Goal: Transaction & Acquisition: Book appointment/travel/reservation

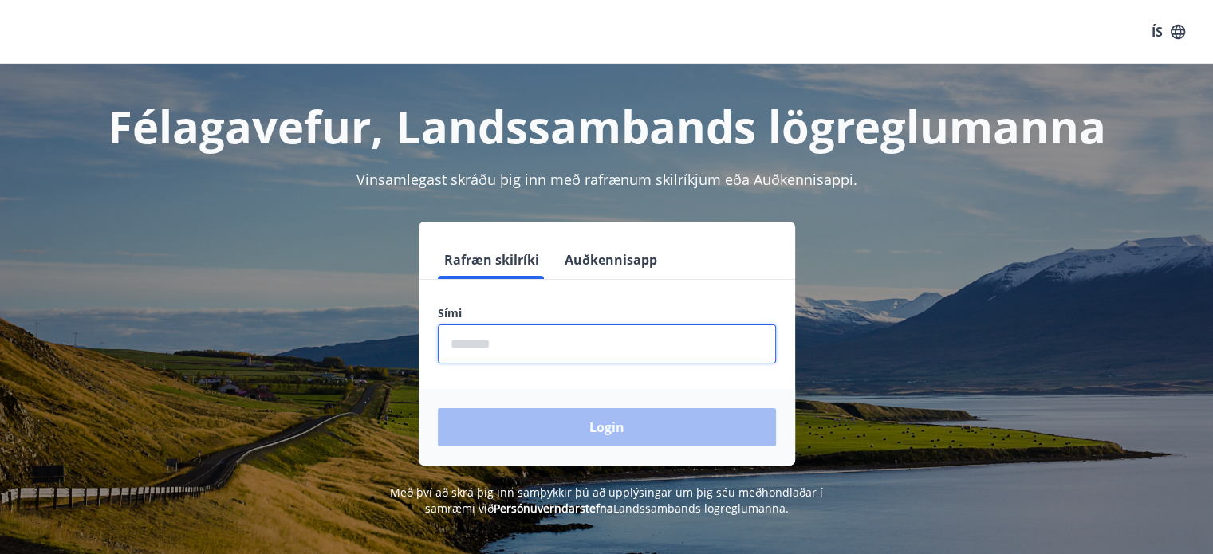
click at [683, 347] on input "phone" at bounding box center [607, 344] width 338 height 39
type input "********"
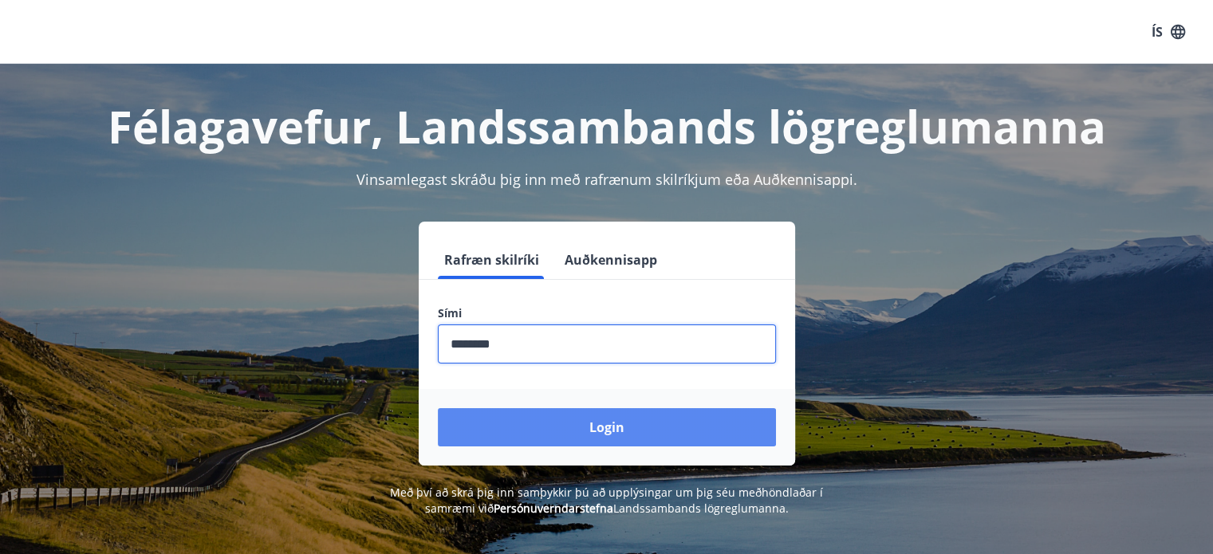
click at [647, 430] on button "Login" at bounding box center [607, 427] width 338 height 38
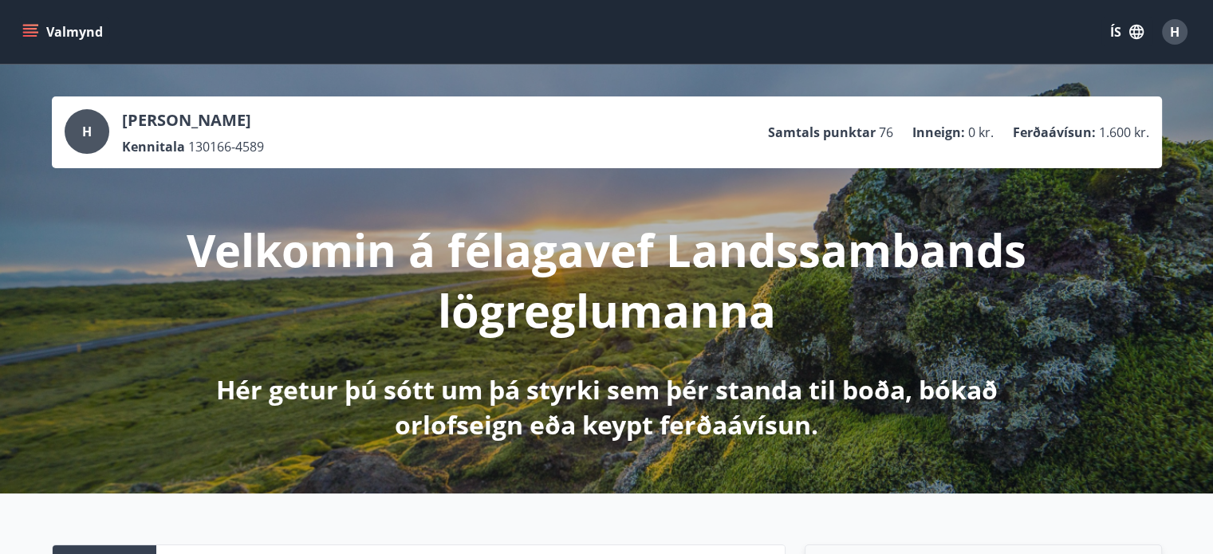
click at [37, 34] on icon "menu" at bounding box center [30, 32] width 16 height 16
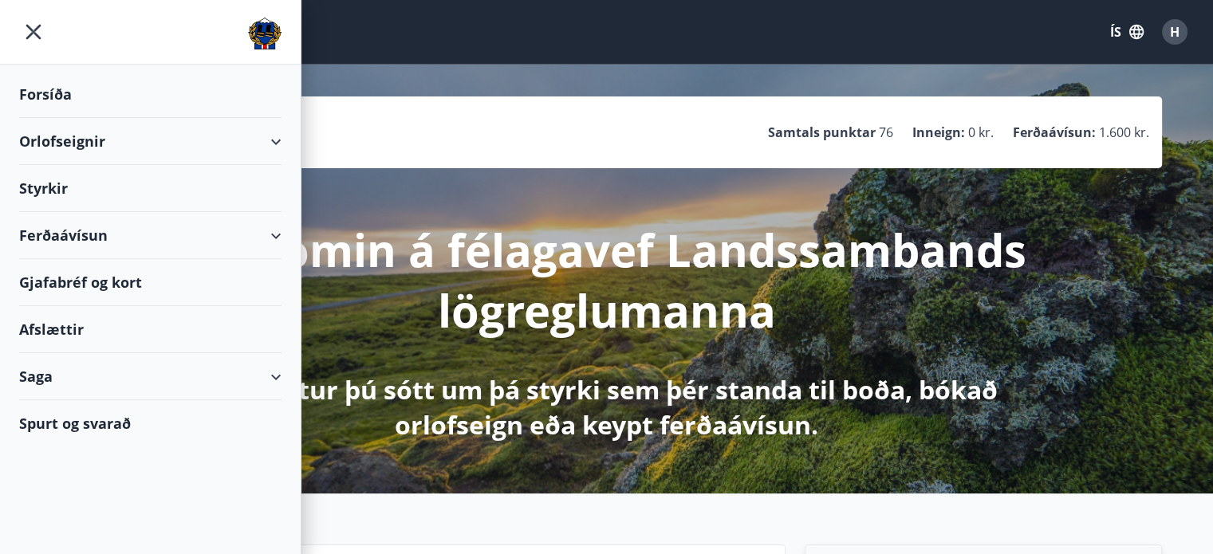
click at [274, 140] on div "Orlofseignir" at bounding box center [150, 141] width 262 height 47
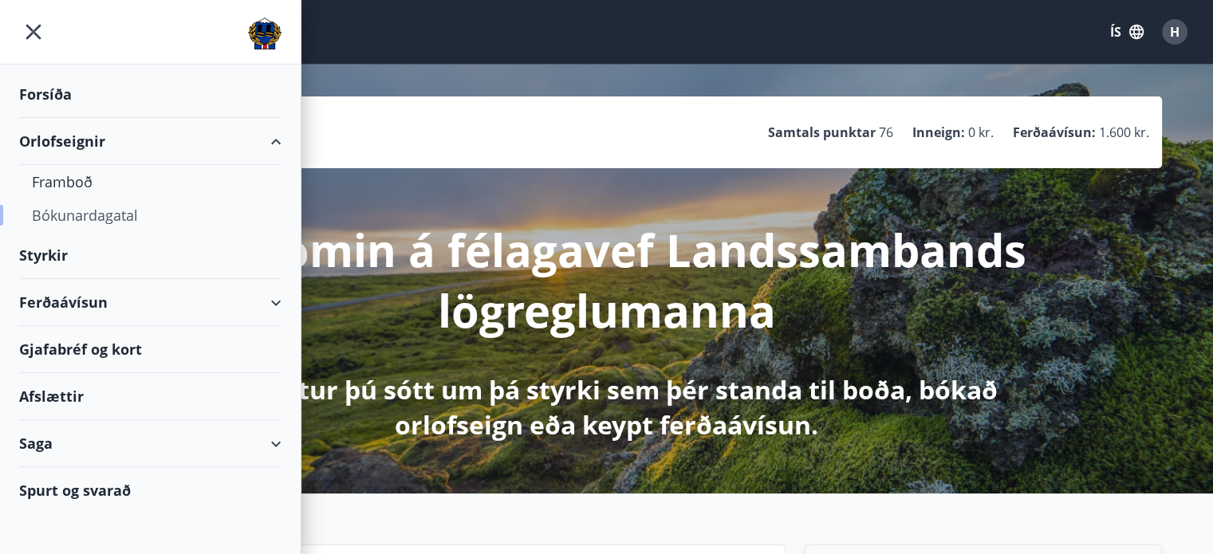
click at [118, 216] on div "Bókunardagatal" at bounding box center [150, 215] width 237 height 33
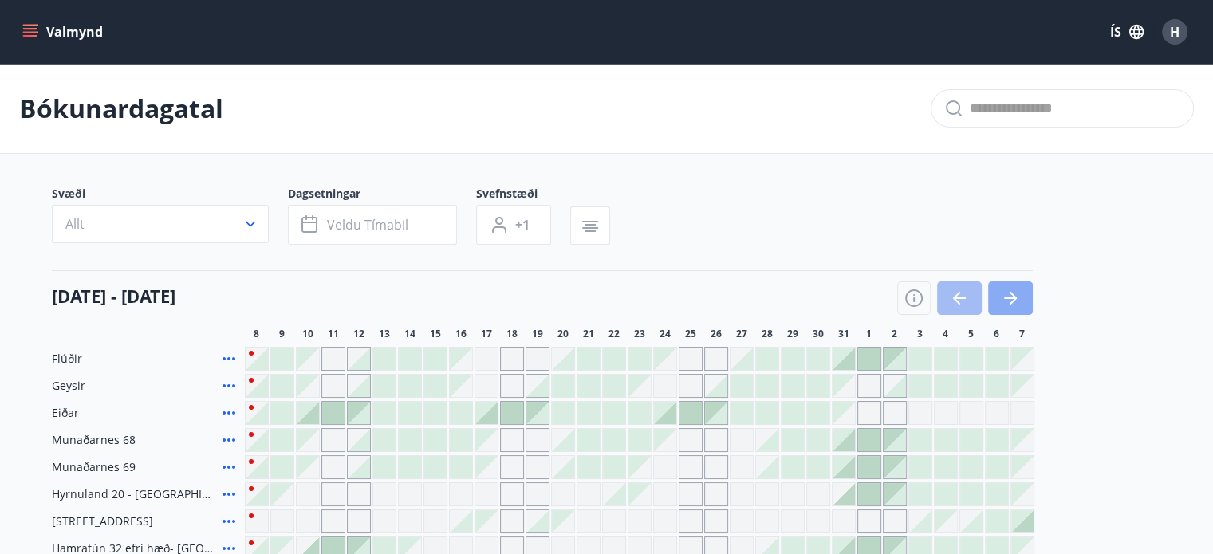
click at [1021, 299] on button "button" at bounding box center [1010, 297] width 45 height 33
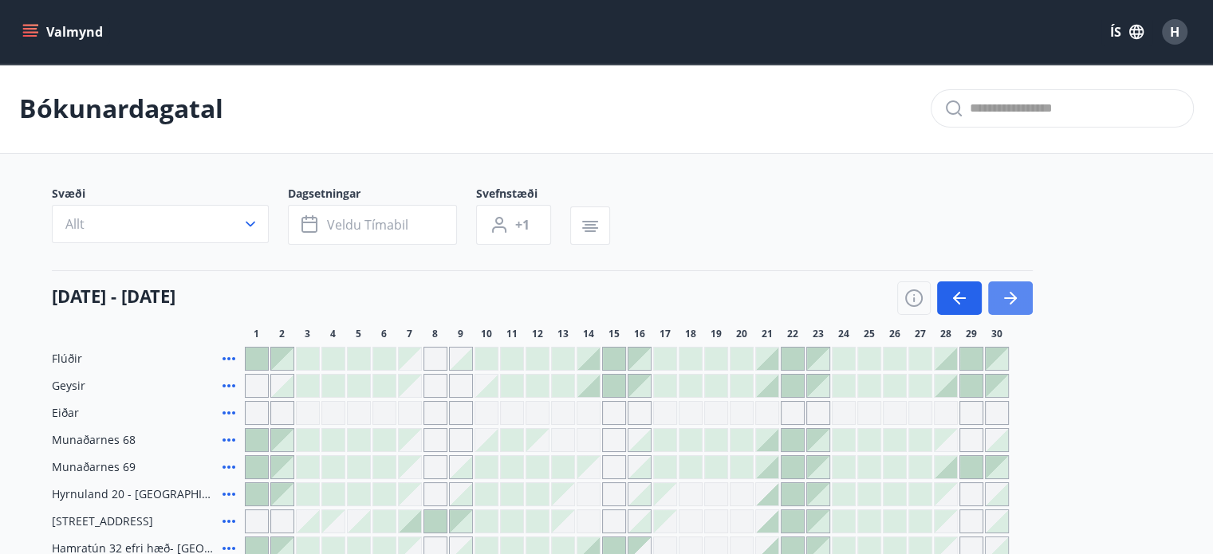
click at [1021, 297] on button "button" at bounding box center [1010, 297] width 45 height 33
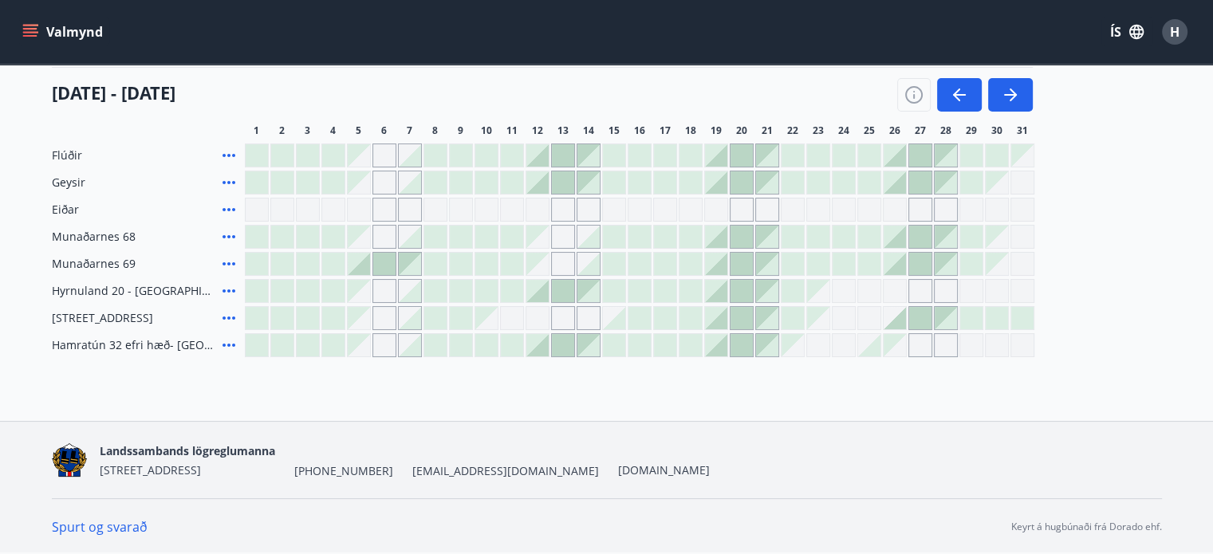
scroll to position [124, 0]
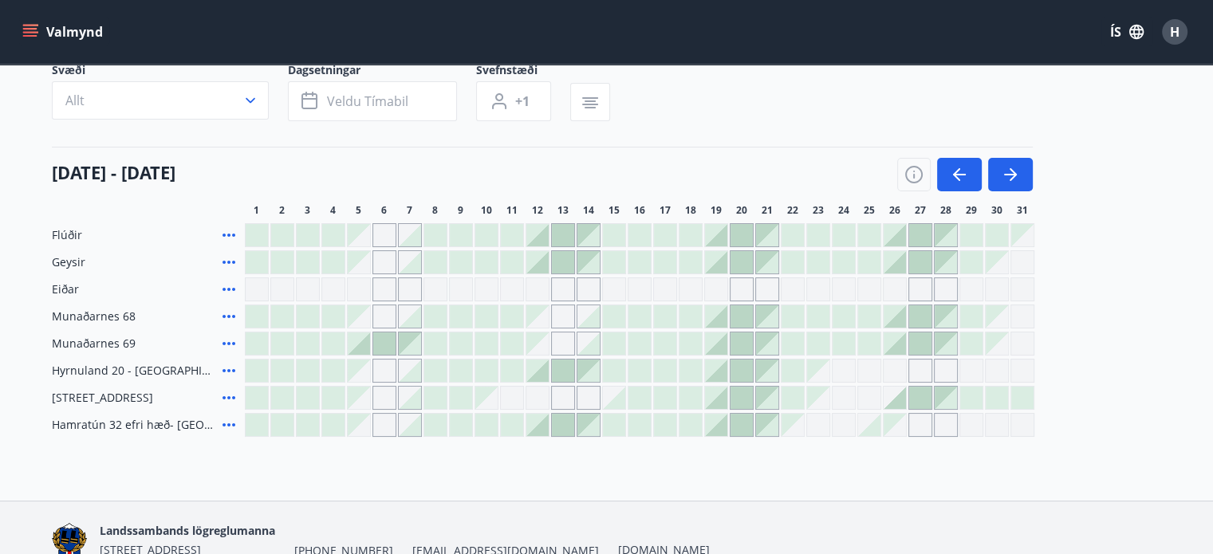
click at [919, 395] on div at bounding box center [920, 398] width 22 height 22
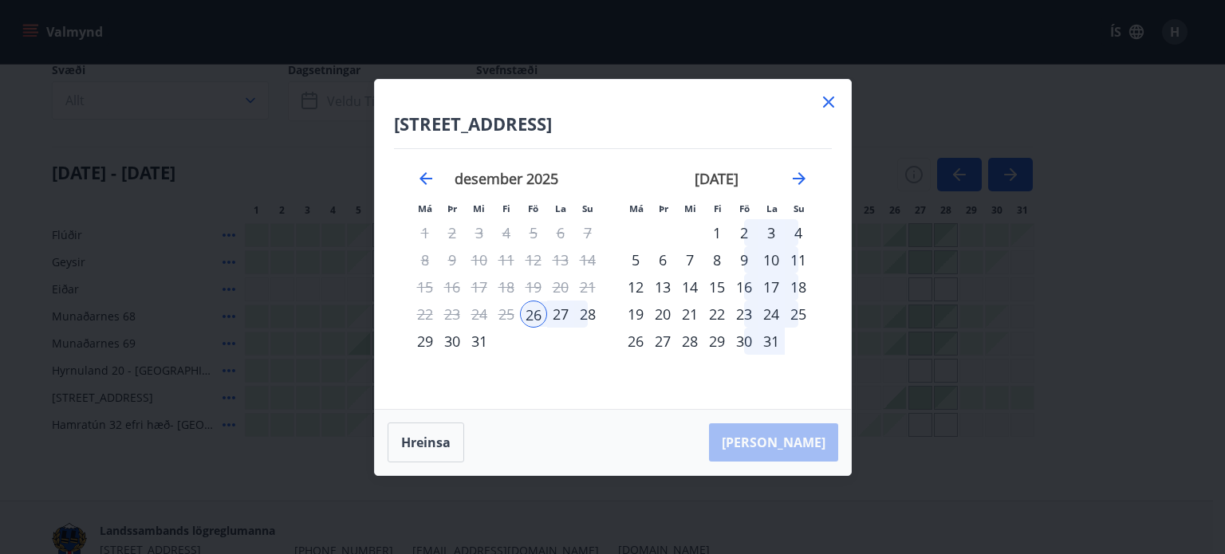
click at [718, 229] on div "1" at bounding box center [716, 232] width 27 height 27
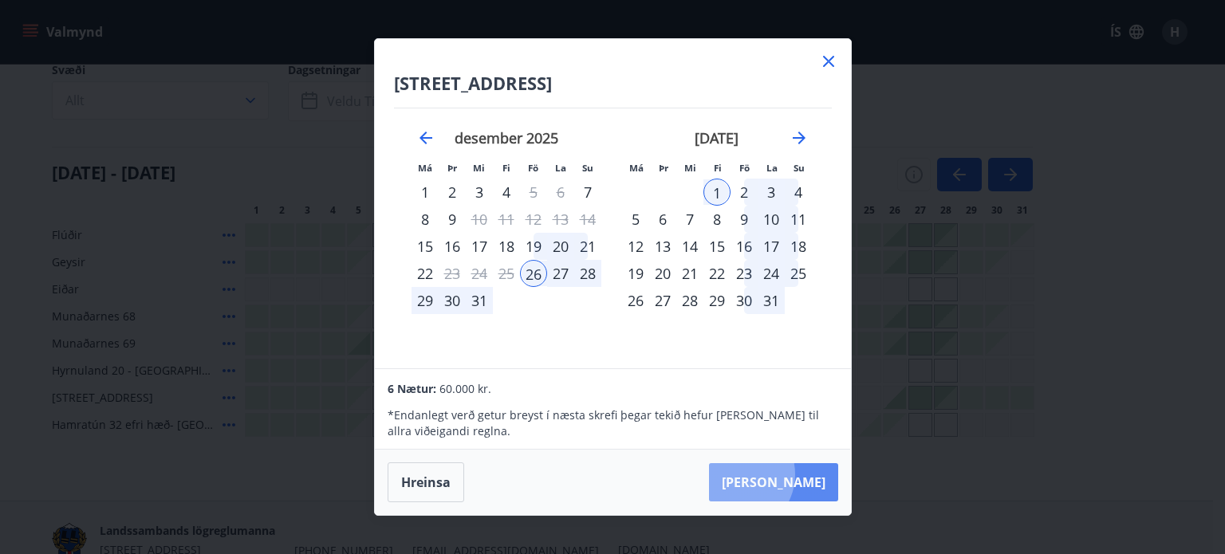
click at [783, 474] on button "Taka Frá" at bounding box center [773, 482] width 129 height 38
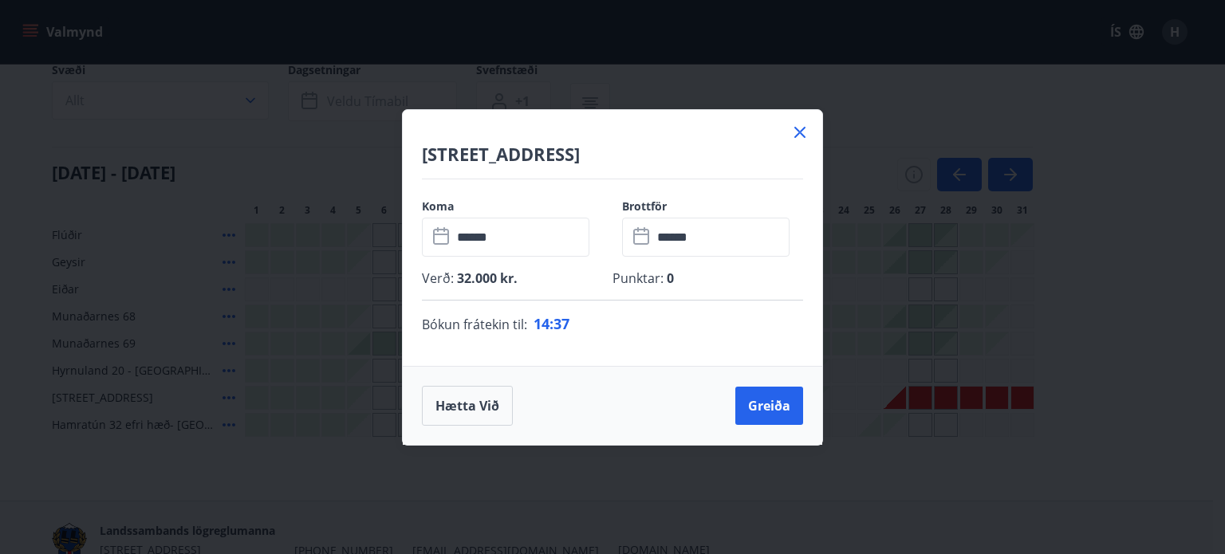
click at [517, 237] on input "******" at bounding box center [520, 237] width 137 height 39
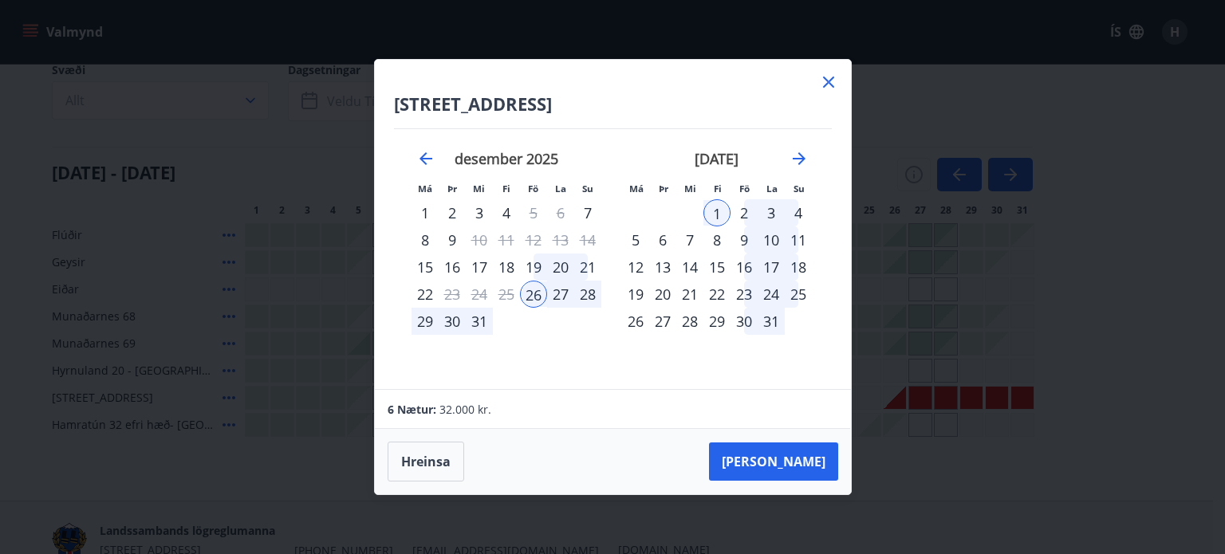
click at [557, 292] on div "27" at bounding box center [560, 294] width 27 height 27
click at [558, 293] on div "27" at bounding box center [560, 294] width 27 height 27
click at [563, 296] on div "27" at bounding box center [560, 294] width 27 height 27
click at [582, 292] on div "28" at bounding box center [587, 294] width 27 height 27
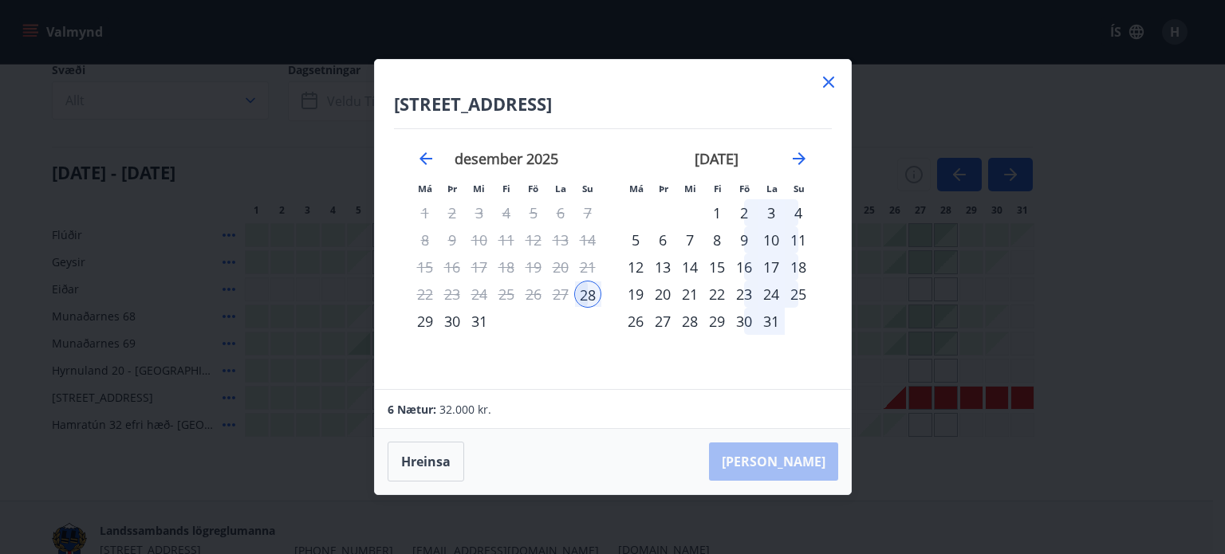
click at [560, 293] on div "27" at bounding box center [560, 294] width 27 height 27
click at [436, 463] on button "Hreinsa" at bounding box center [426, 462] width 77 height 40
click at [560, 294] on div "27" at bounding box center [560, 294] width 27 height 27
click at [718, 212] on div "1" at bounding box center [716, 212] width 27 height 27
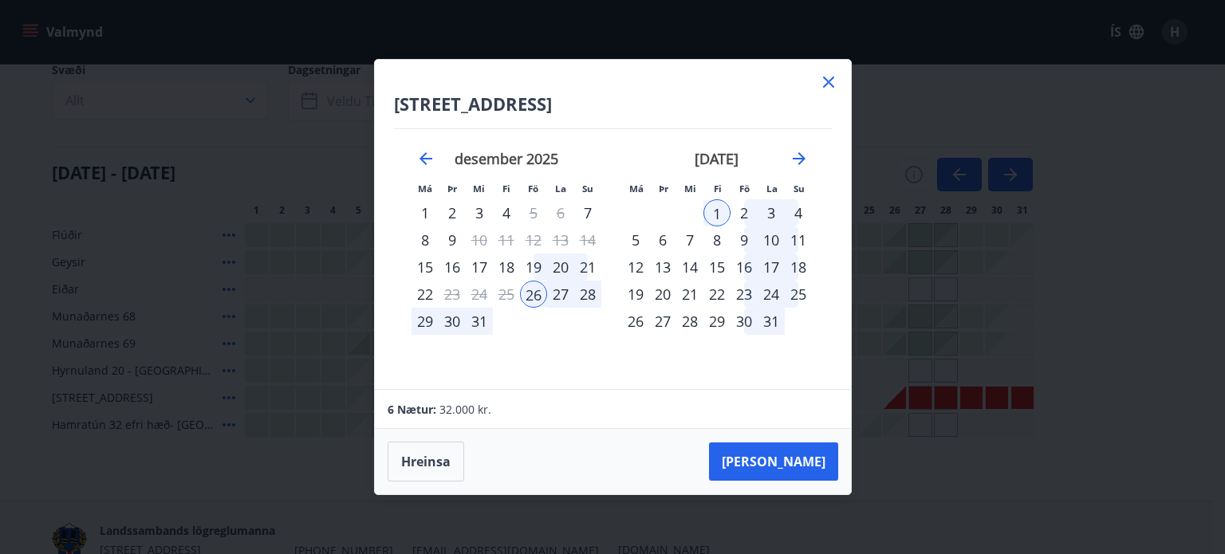
drag, startPoint x: 855, startPoint y: 399, endPoint x: 892, endPoint y: 458, distance: 70.6
click at [863, 452] on div "Hátún 4, Reykjavík Má Þr Mi Fi Fö La Su Má Þr Mi Fi Fö La Su nóvember 2025 1 2 …" at bounding box center [612, 277] width 1225 height 554
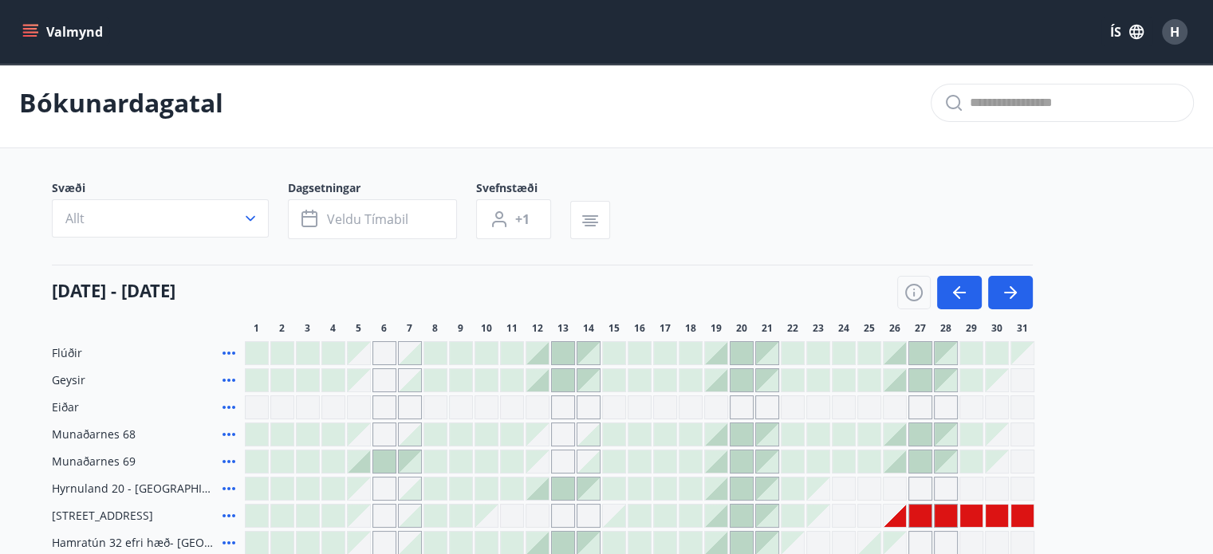
scroll to position [0, 0]
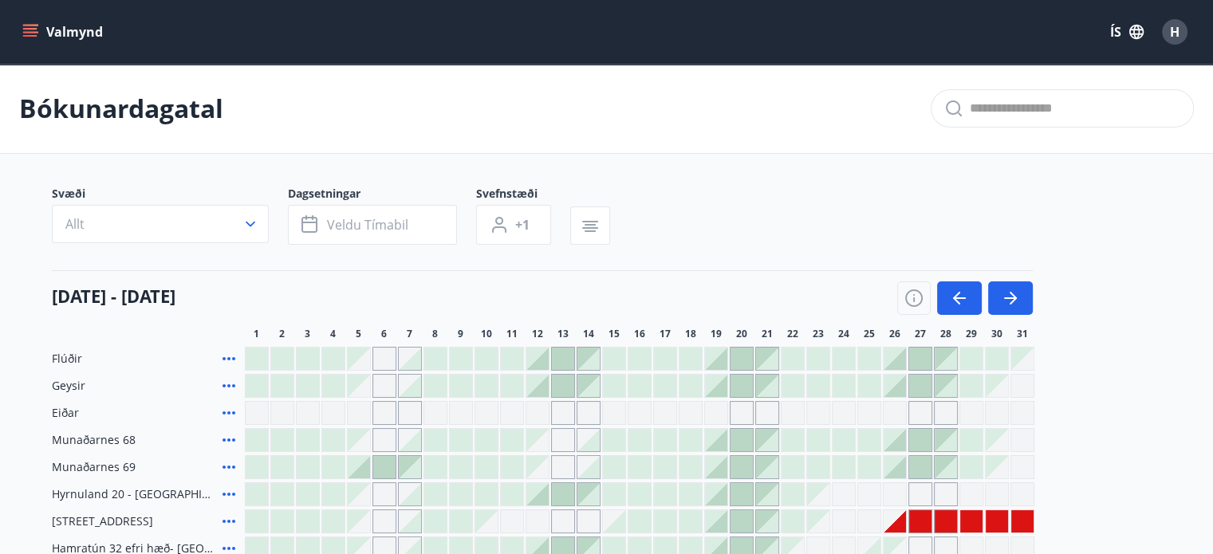
click at [1004, 522] on div at bounding box center [997, 521] width 22 height 22
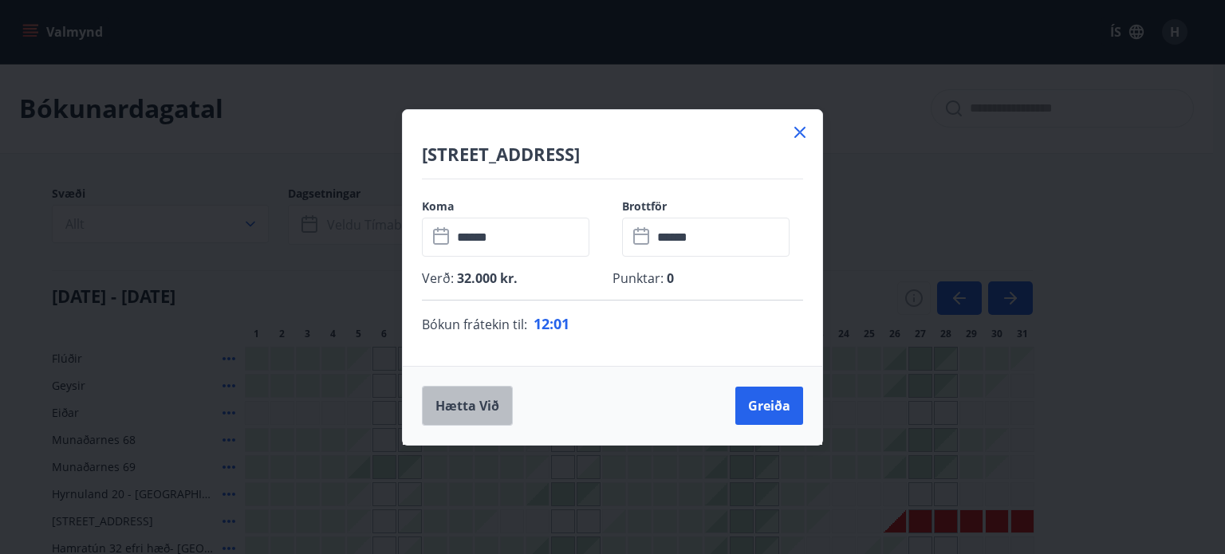
click at [462, 409] on button "Hætta við" at bounding box center [467, 406] width 91 height 40
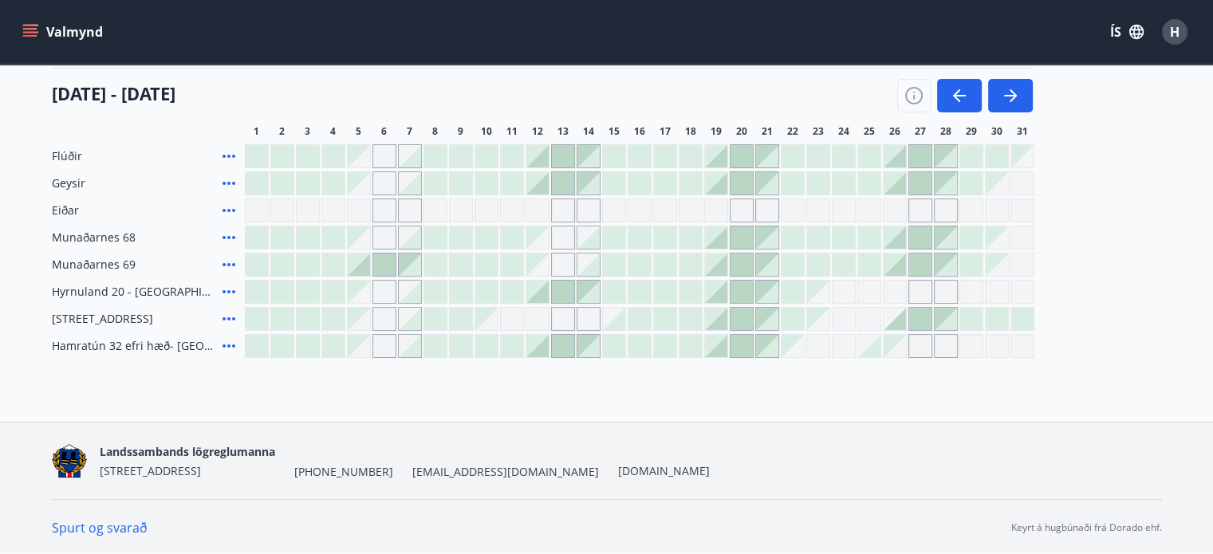
scroll to position [203, 0]
click at [970, 322] on div at bounding box center [971, 318] width 22 height 22
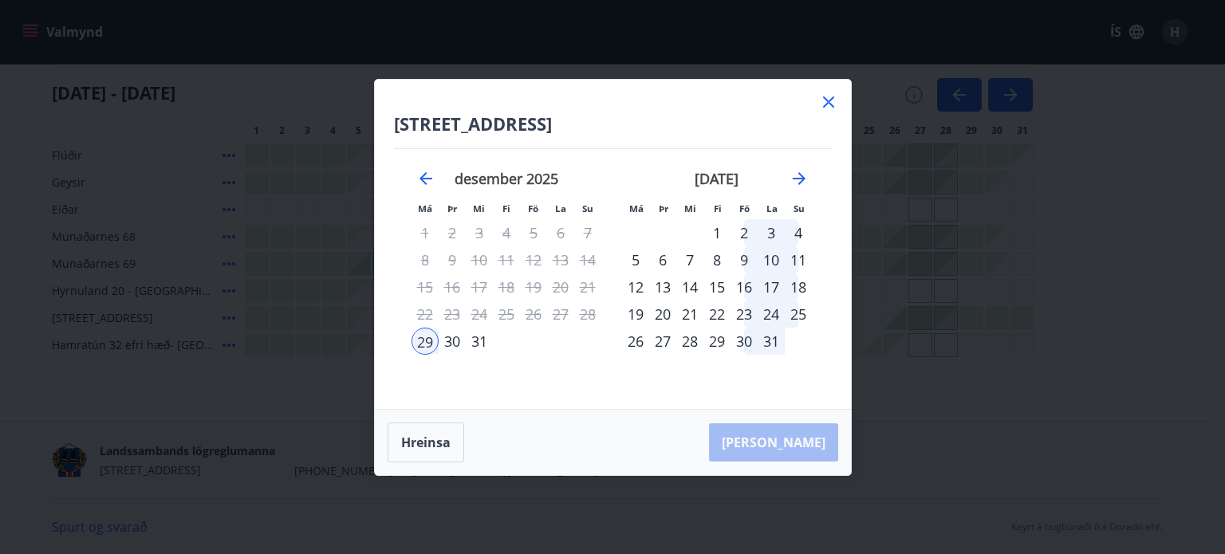
click at [714, 229] on div "1" at bounding box center [716, 232] width 27 height 27
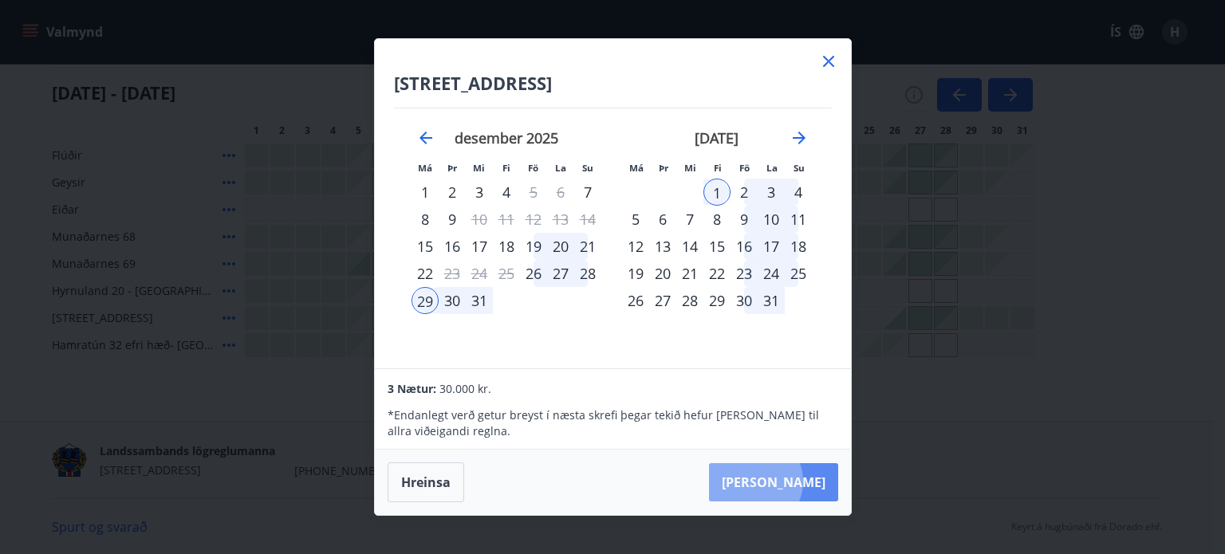
click at [804, 482] on button "Taka Frá" at bounding box center [773, 482] width 129 height 38
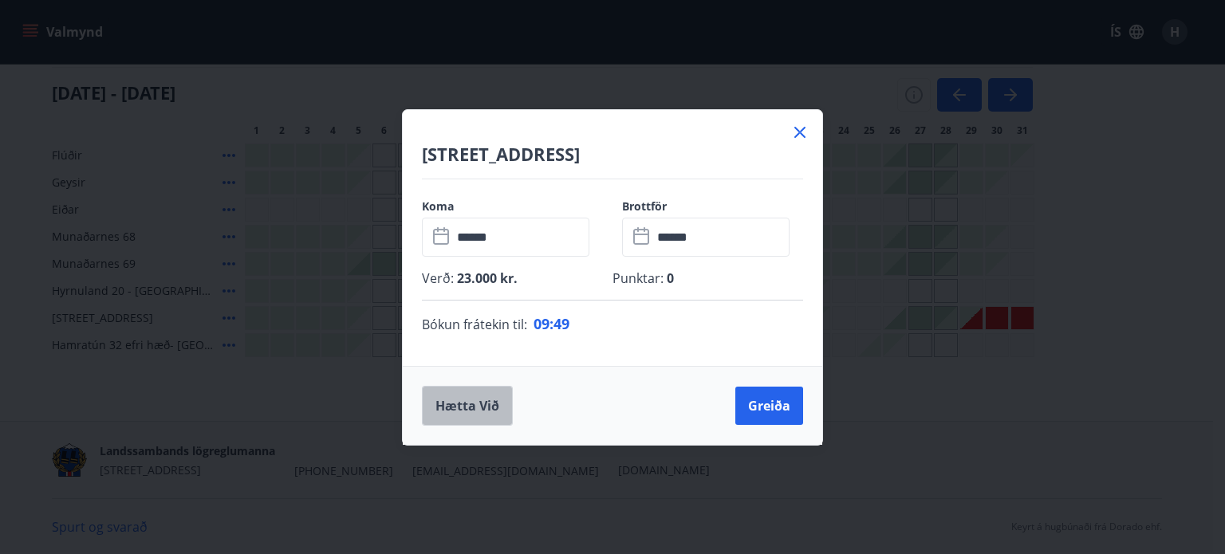
click at [469, 407] on button "Hætta við" at bounding box center [467, 406] width 91 height 40
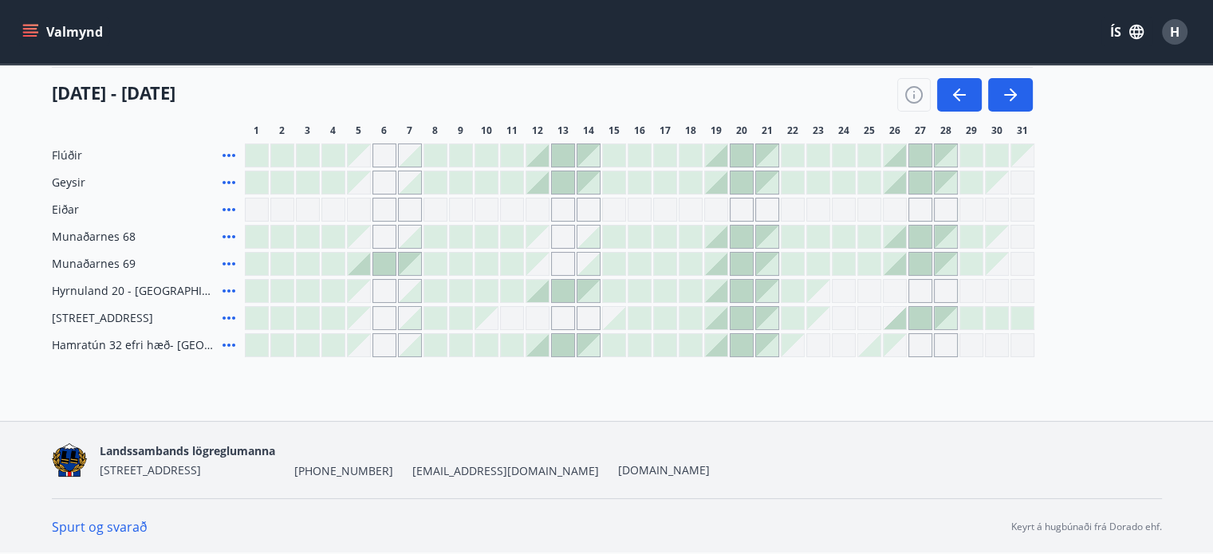
click at [923, 318] on div at bounding box center [920, 318] width 22 height 22
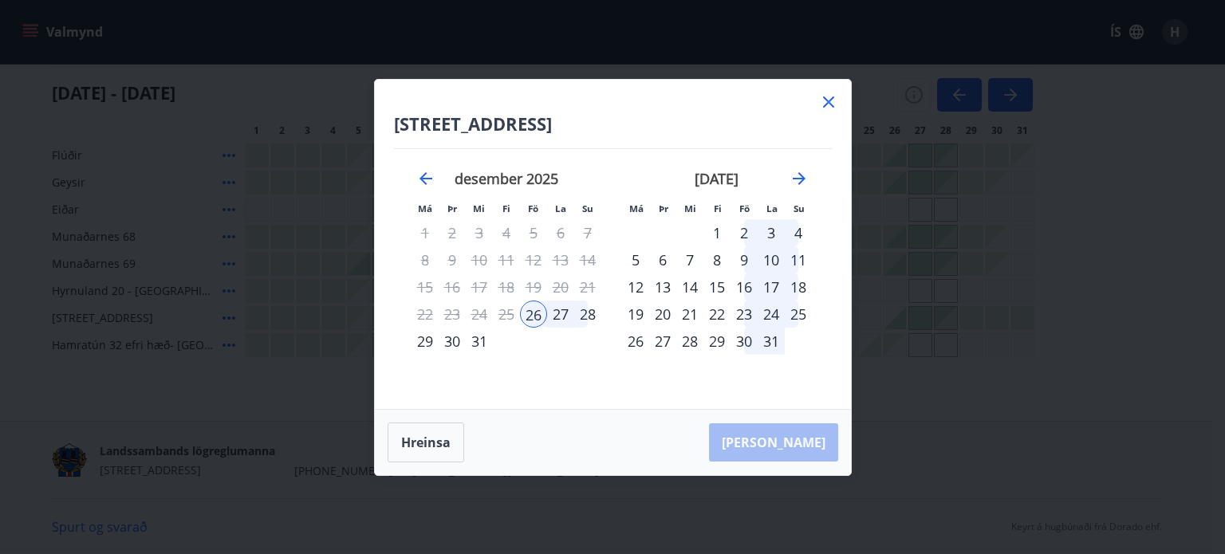
click at [718, 232] on div "1" at bounding box center [716, 232] width 27 height 27
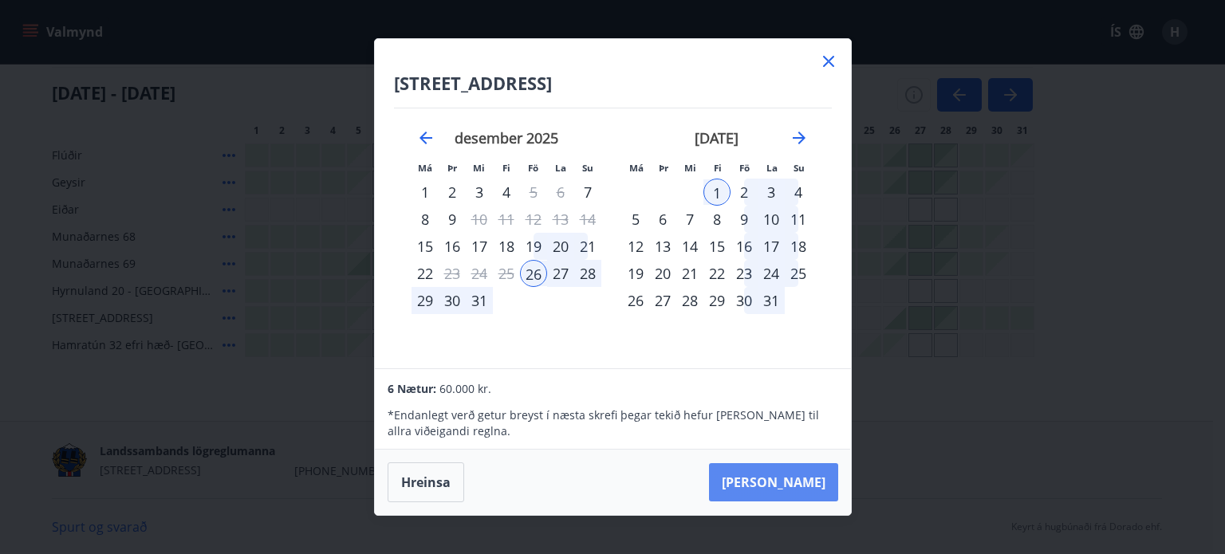
click at [795, 481] on button "Taka Frá" at bounding box center [773, 482] width 129 height 38
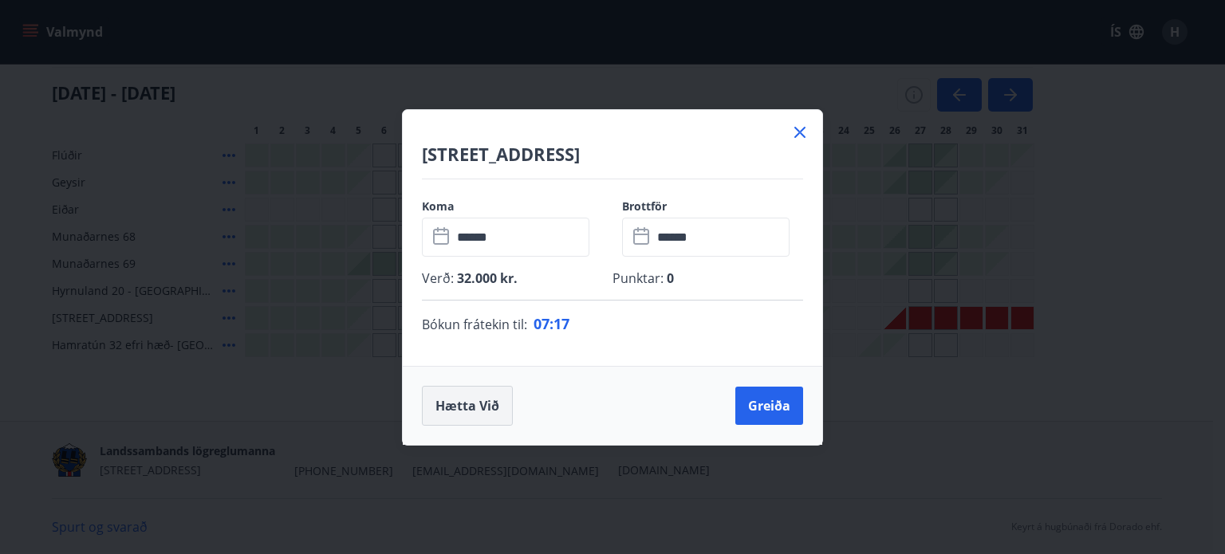
click at [462, 411] on button "Hætta við" at bounding box center [467, 406] width 91 height 40
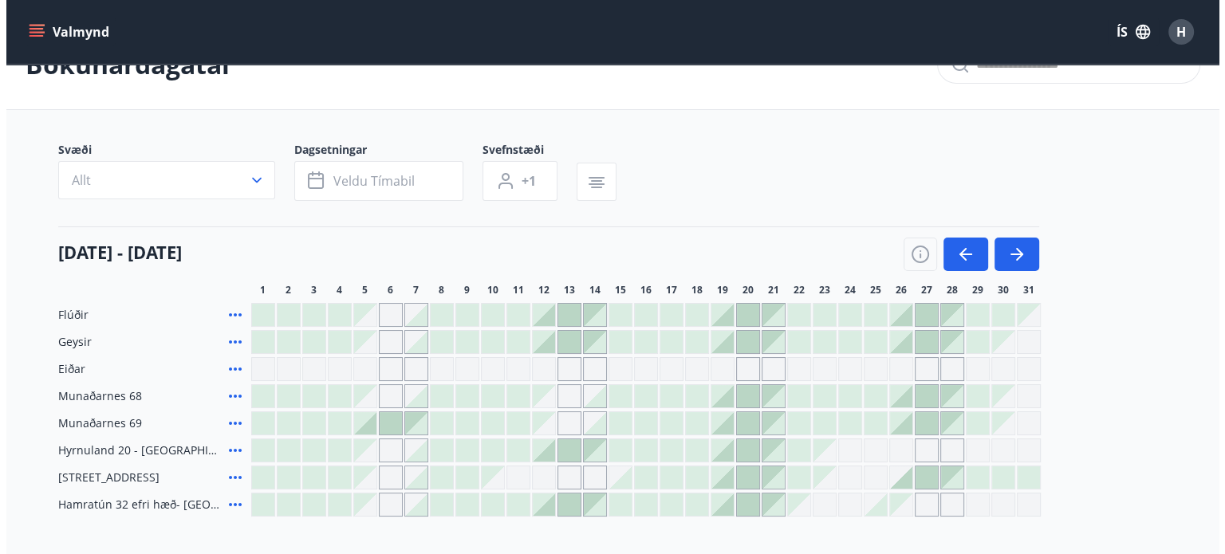
scroll to position [124, 0]
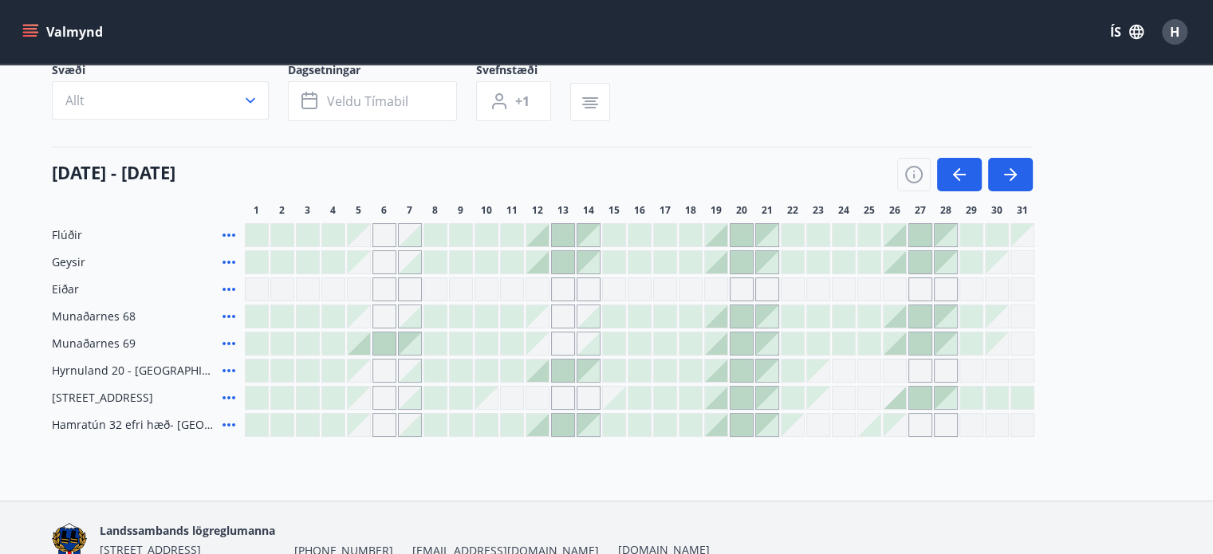
click at [946, 401] on div at bounding box center [945, 398] width 22 height 22
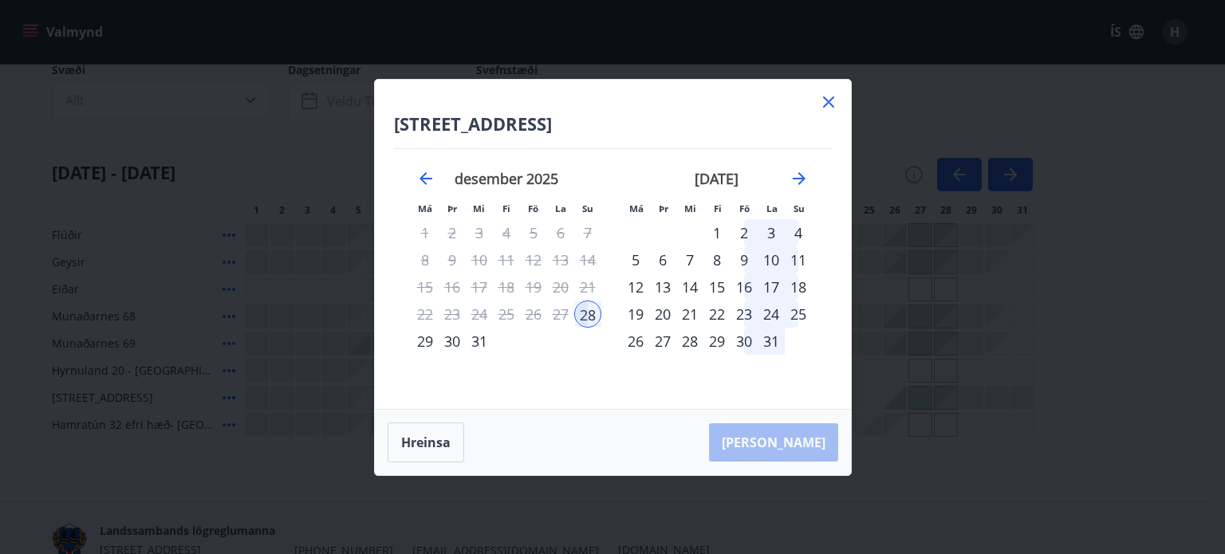
click at [714, 230] on div "1" at bounding box center [716, 232] width 27 height 27
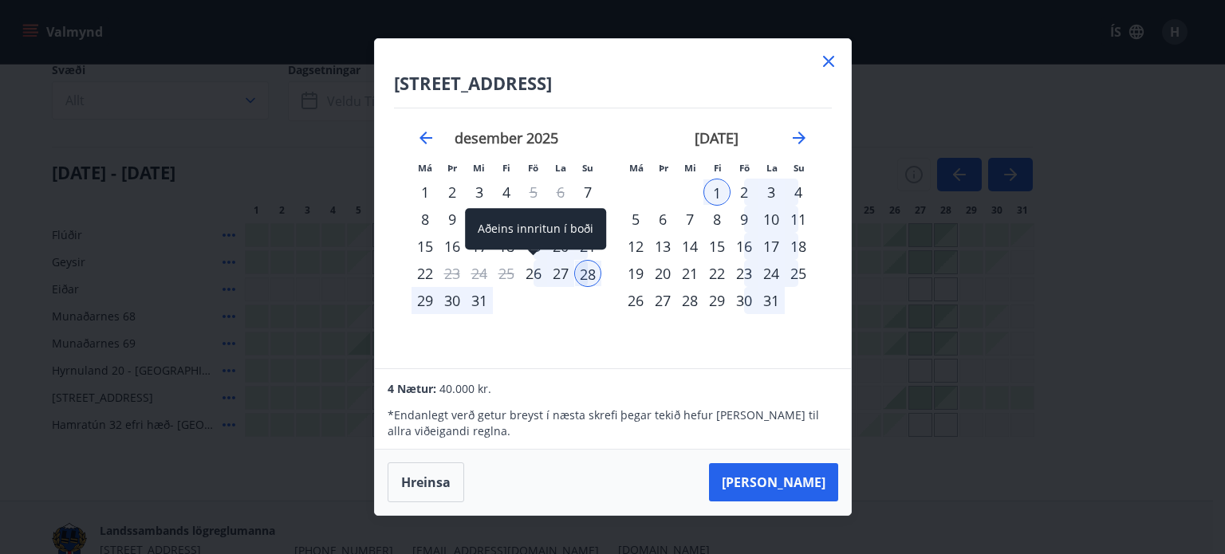
click at [536, 276] on div "26" at bounding box center [533, 273] width 27 height 27
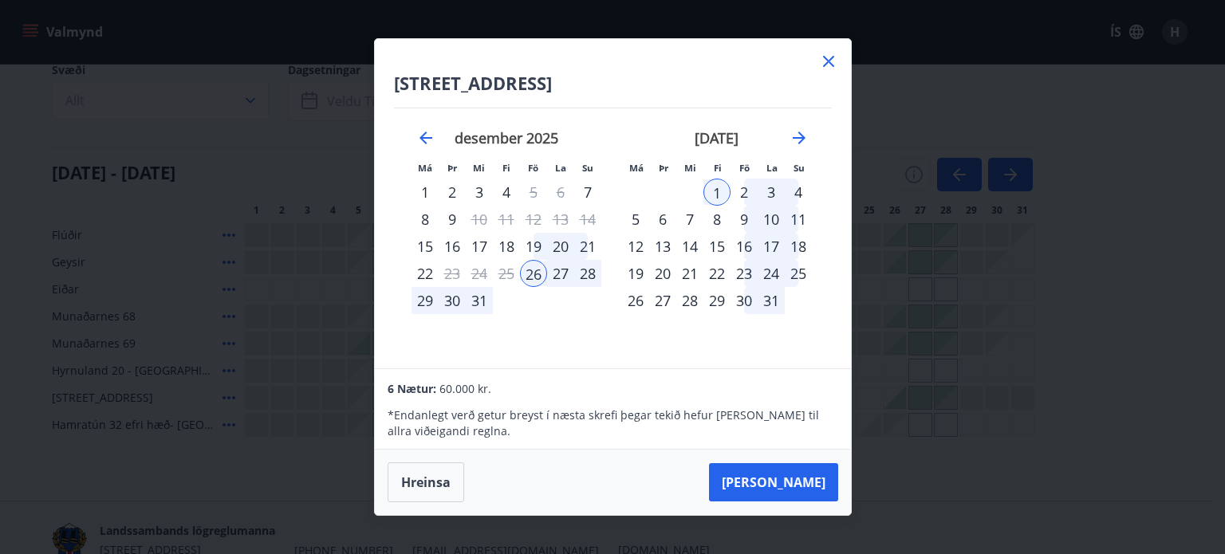
click at [714, 191] on div "1" at bounding box center [716, 192] width 27 height 27
click at [588, 271] on div "28" at bounding box center [587, 273] width 27 height 27
click at [719, 189] on div "1" at bounding box center [716, 192] width 27 height 27
click at [804, 482] on button "Taka Frá" at bounding box center [773, 482] width 129 height 38
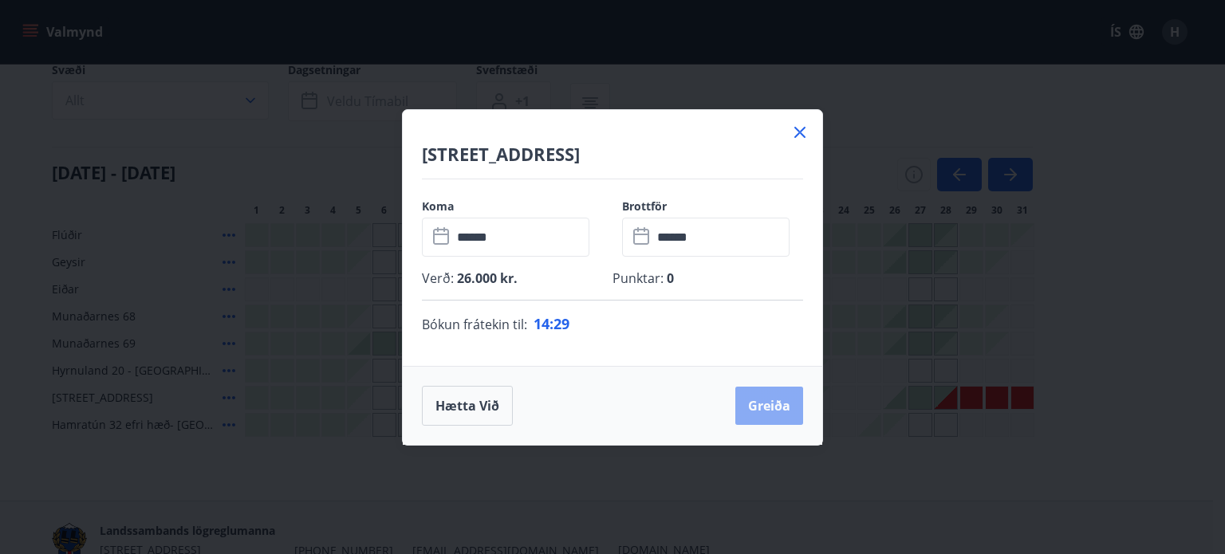
click at [766, 407] on button "Greiða" at bounding box center [769, 406] width 68 height 38
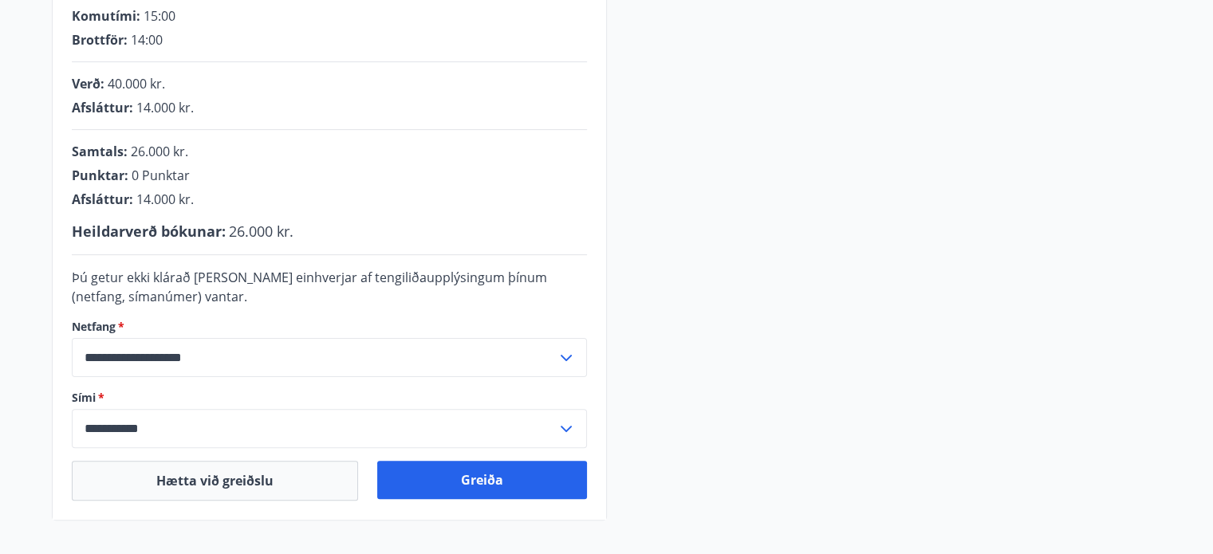
scroll to position [364, 0]
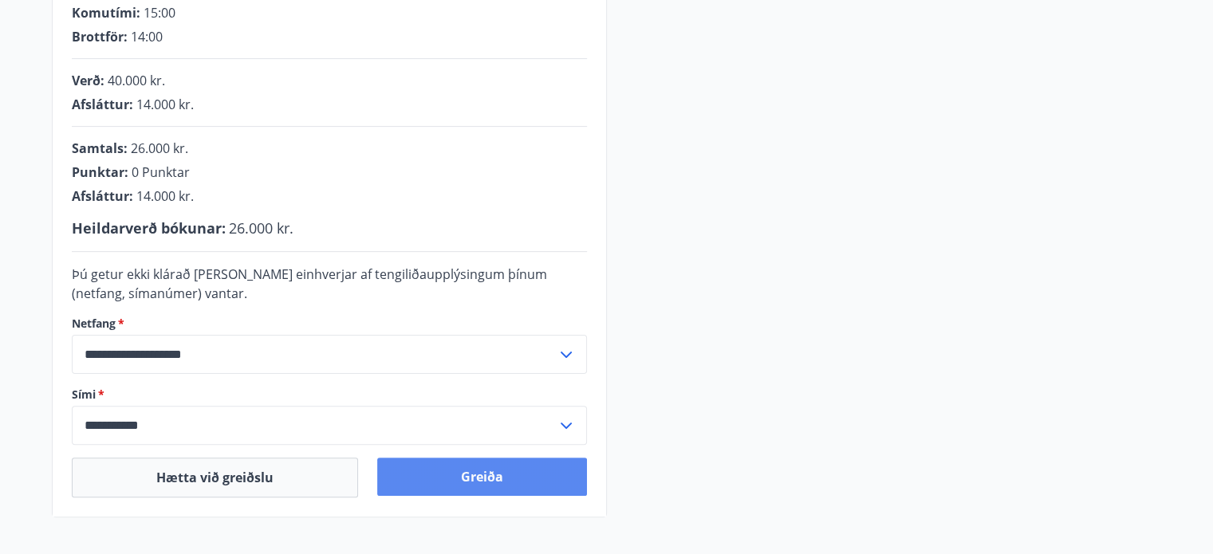
drag, startPoint x: 510, startPoint y: 476, endPoint x: 520, endPoint y: 473, distance: 10.1
click at [510, 474] on button "Greiða" at bounding box center [482, 477] width 210 height 38
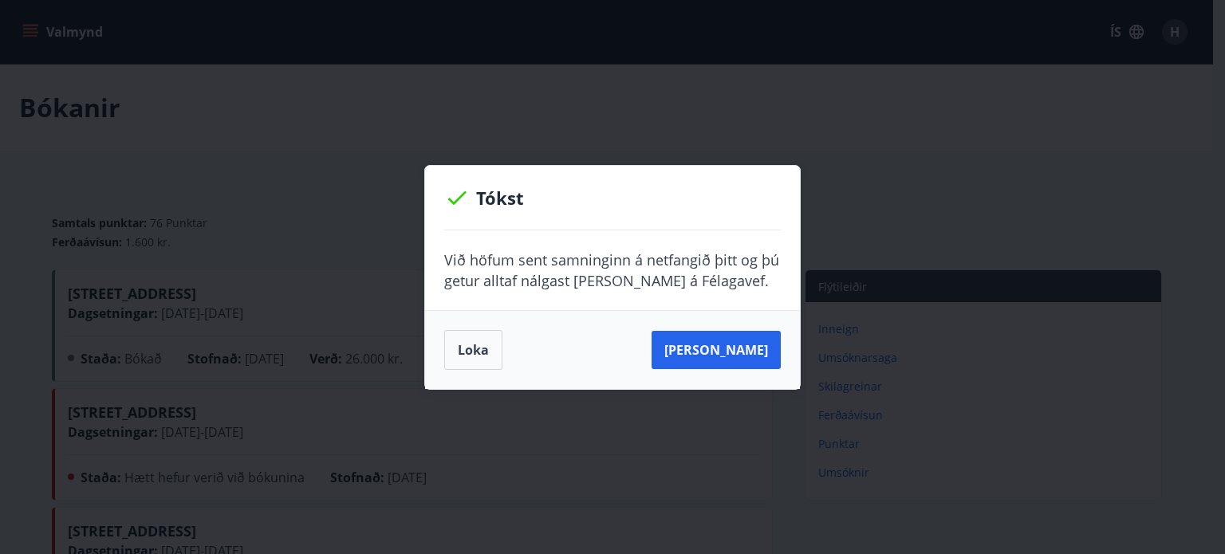
click at [467, 356] on button "Loka" at bounding box center [473, 350] width 58 height 40
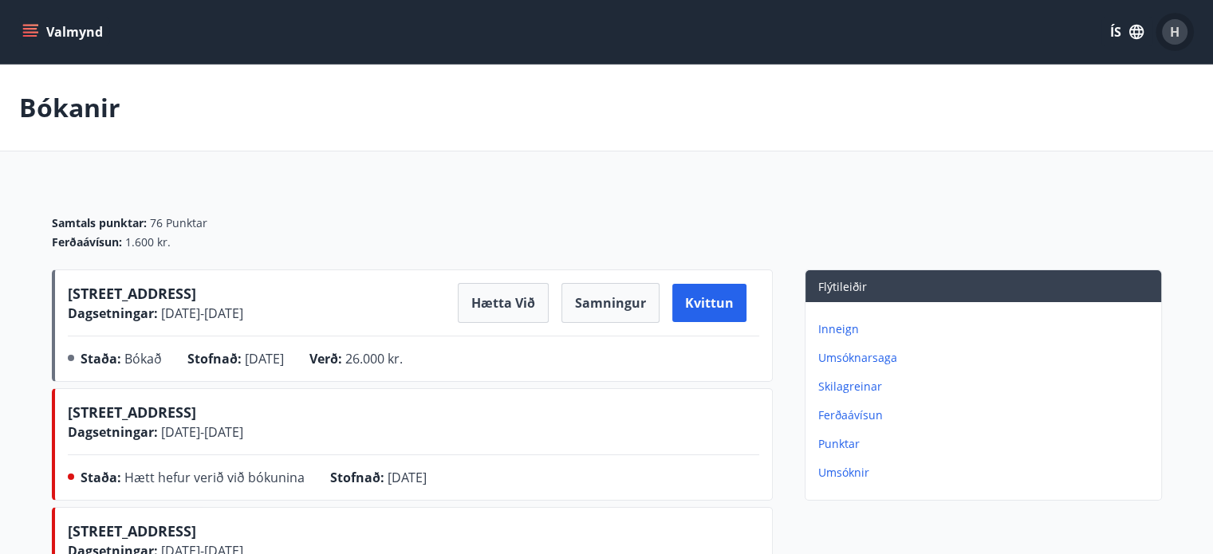
click at [1168, 31] on div "H" at bounding box center [1175, 32] width 26 height 26
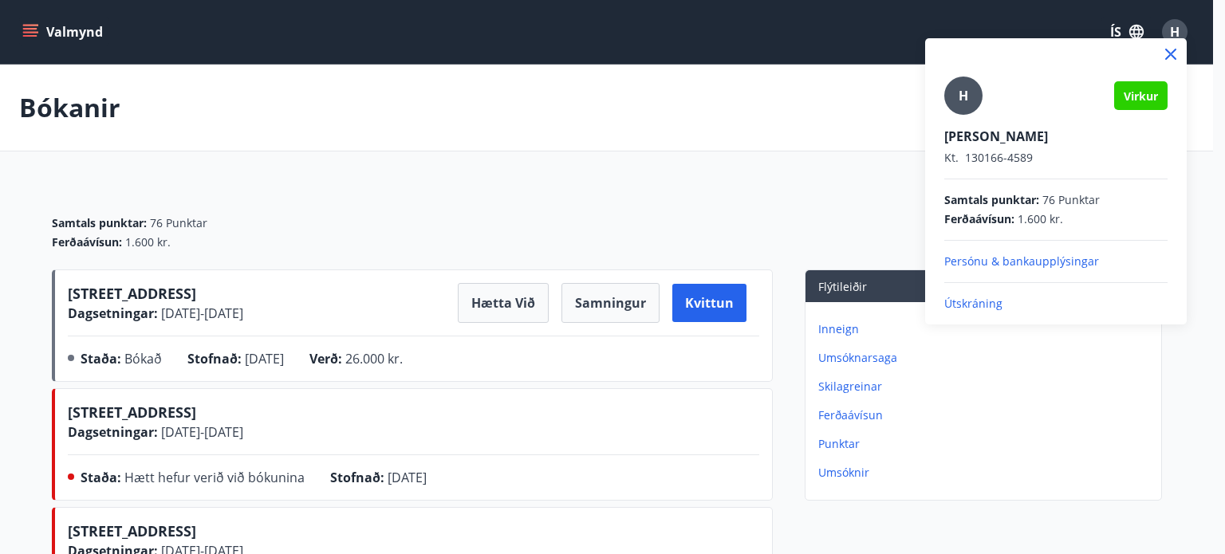
click at [970, 296] on p "Útskráning" at bounding box center [1055, 304] width 223 height 16
